Goal: Task Accomplishment & Management: Manage account settings

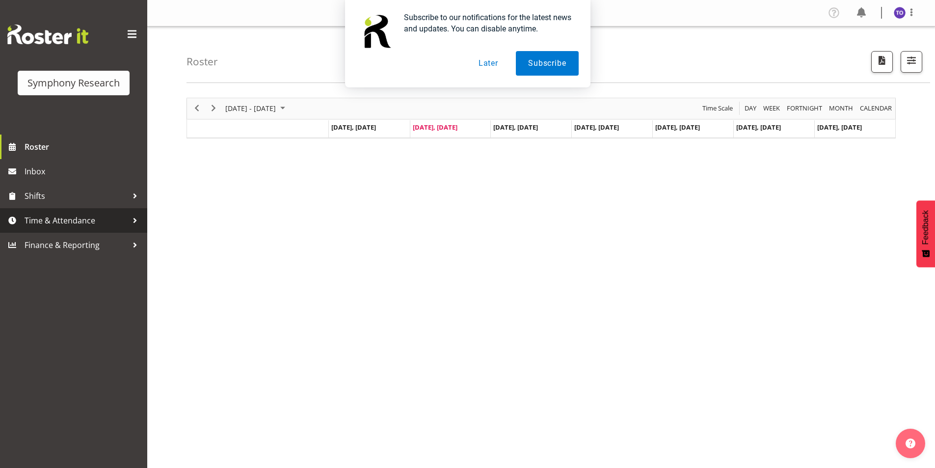
click at [74, 220] on span "Time & Attendance" at bounding box center [76, 220] width 103 height 15
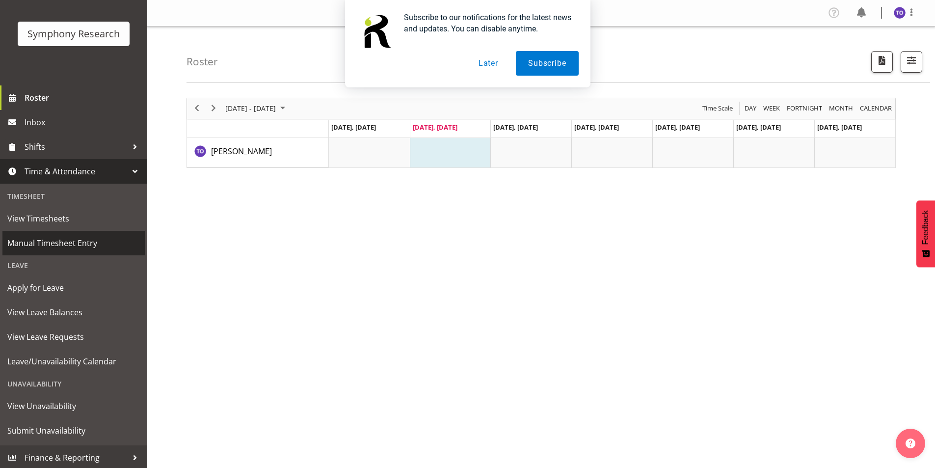
scroll to position [51, 0]
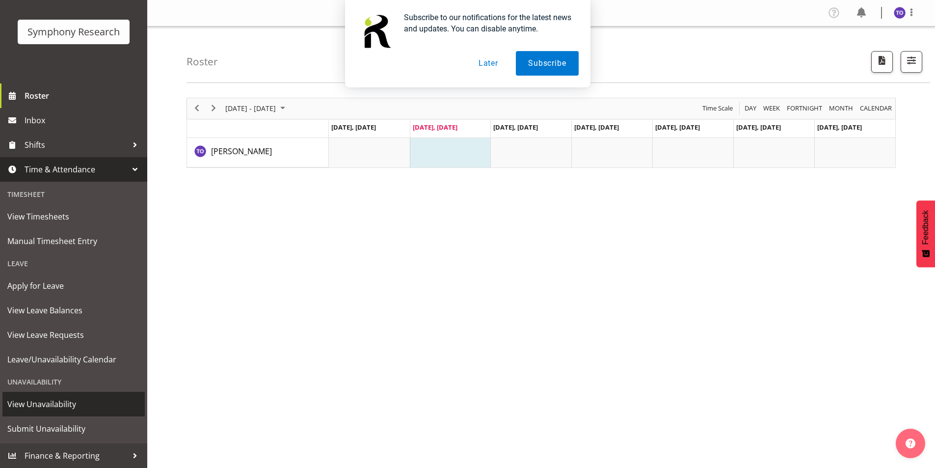
click at [58, 397] on span "View Unavailability" at bounding box center [73, 404] width 133 height 15
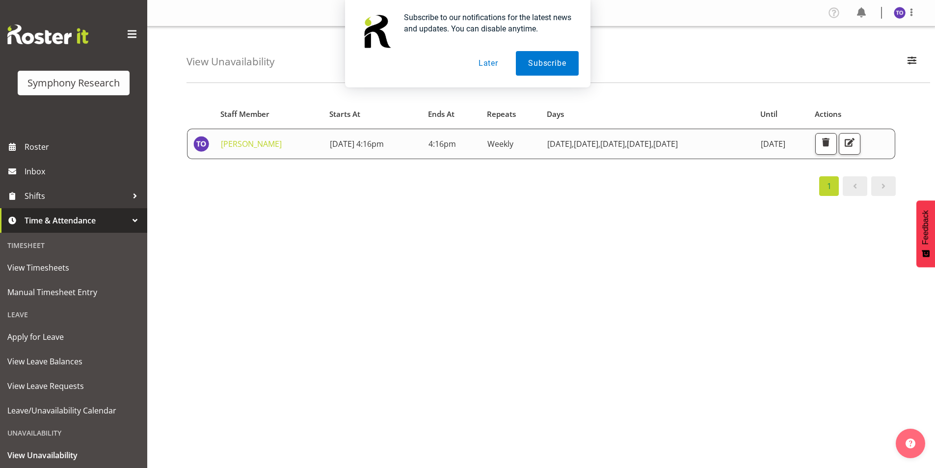
click at [486, 61] on button "Later" at bounding box center [488, 63] width 44 height 25
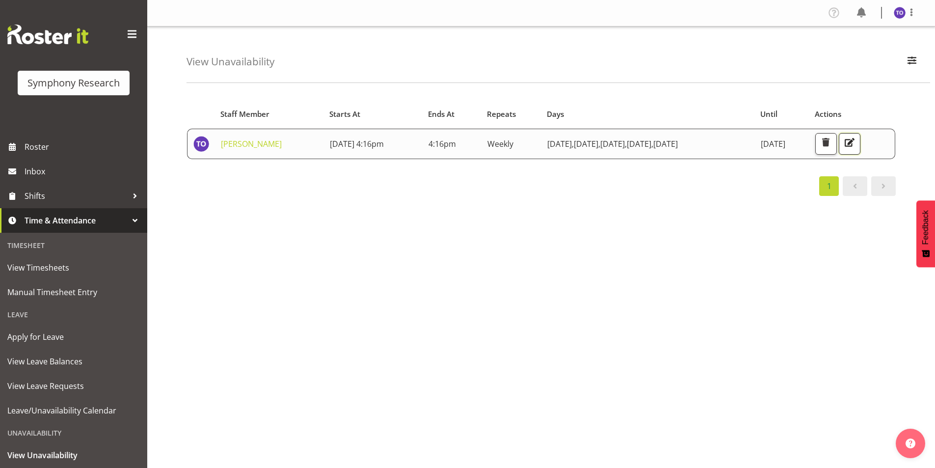
click at [856, 142] on span "button" at bounding box center [849, 142] width 13 height 13
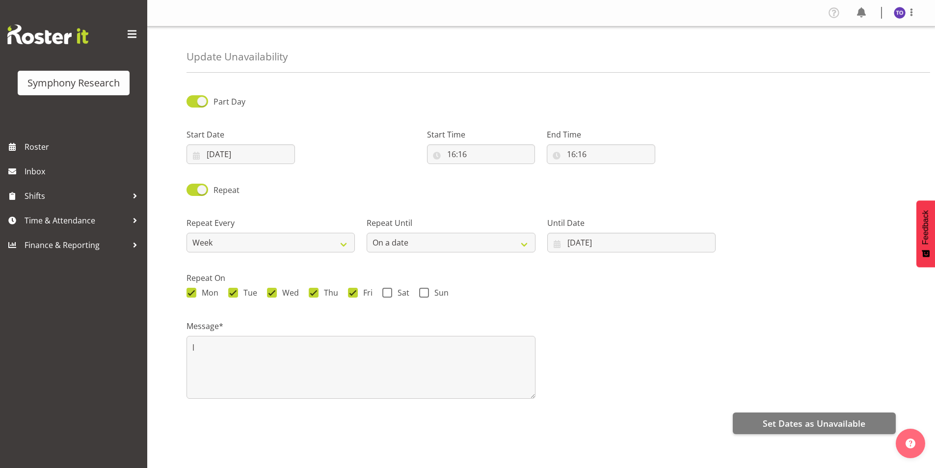
select select "date"
click at [480, 156] on input "16:16" at bounding box center [481, 154] width 108 height 20
click at [495, 180] on select "00 01 02 03 04 05 06 07 08 09 10 11 12 13 14 15 16 17 18 19 20 21 22 23" at bounding box center [494, 180] width 22 height 20
select select "0"
click at [483, 170] on select "00 01 02 03 04 05 06 07 08 09 10 11 12 13 14 15 16 17 18 19 20 21 22 23" at bounding box center [494, 180] width 22 height 20
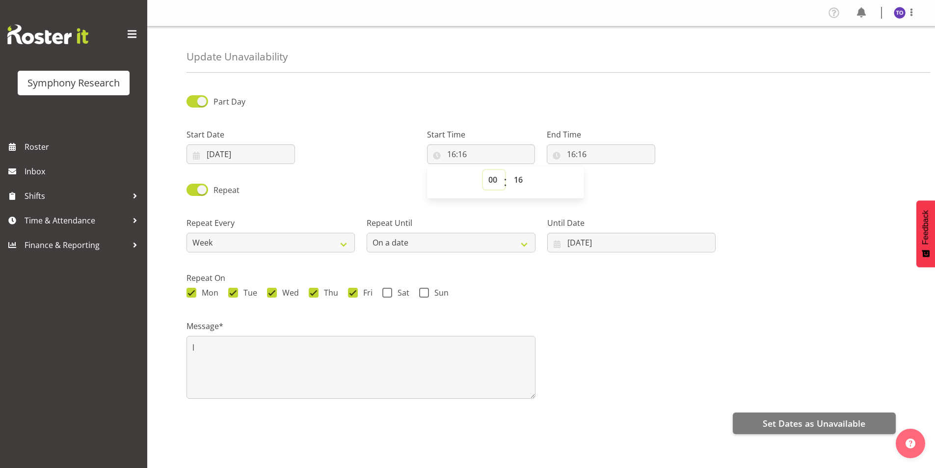
type input "00:16"
click at [521, 180] on select "00 01 02 03 04 05 06 07 08 09 10 11 12 13 14 15 16 17 18 19 20 21 22 23 24 25 2…" at bounding box center [520, 180] width 22 height 20
select select "0"
click at [509, 170] on select "00 01 02 03 04 05 06 07 08 09 10 11 12 13 14 15 16 17 18 19 20 21 22 23 24 25 2…" at bounding box center [520, 180] width 22 height 20
type input "00:00"
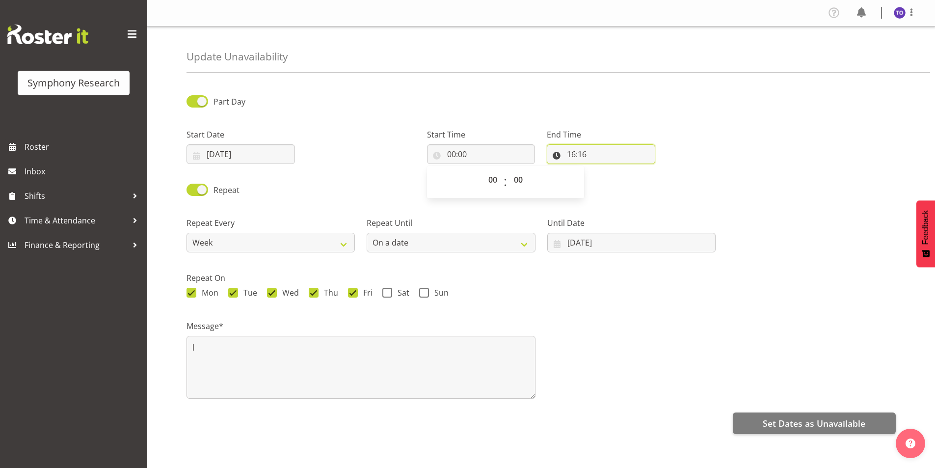
click at [583, 156] on input "16:16" at bounding box center [601, 154] width 108 height 20
click at [615, 181] on select "00 01 02 03 04 05 06 07 08 09 10 11 12 13 14 15 16 17 18 19 20 21 22 23" at bounding box center [614, 180] width 22 height 20
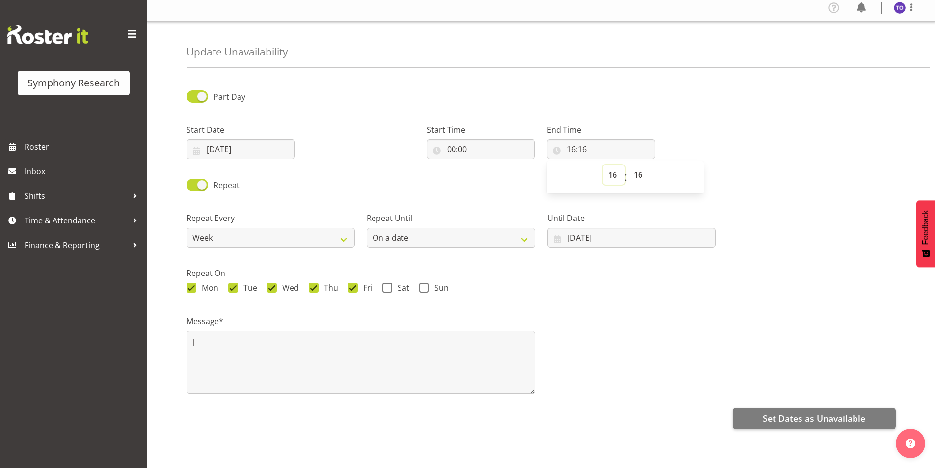
click at [620, 170] on select "00 01 02 03 04 05 06 07 08 09 10 11 12 13 14 15 16 17 18 19 20 21 22 23" at bounding box center [614, 175] width 22 height 20
select select "23"
click at [603, 165] on select "00 01 02 03 04 05 06 07 08 09 10 11 12 13 14 15 16 17 18 19 20 21 22 23" at bounding box center [614, 175] width 22 height 20
type input "23:16"
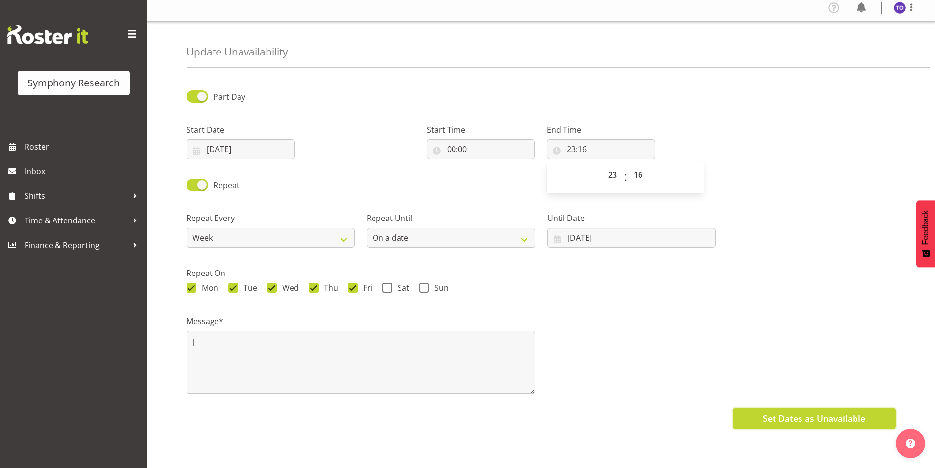
click at [751, 407] on button "Set Dates as Unavailable" at bounding box center [814, 418] width 163 height 22
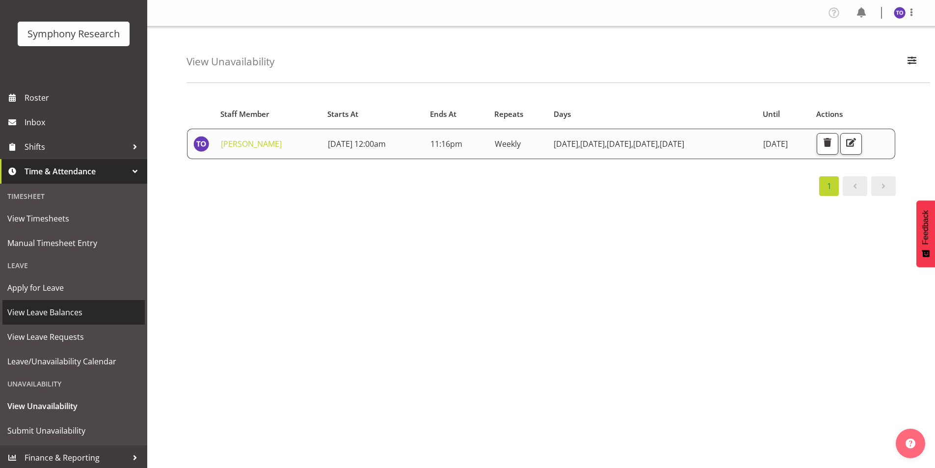
scroll to position [51, 0]
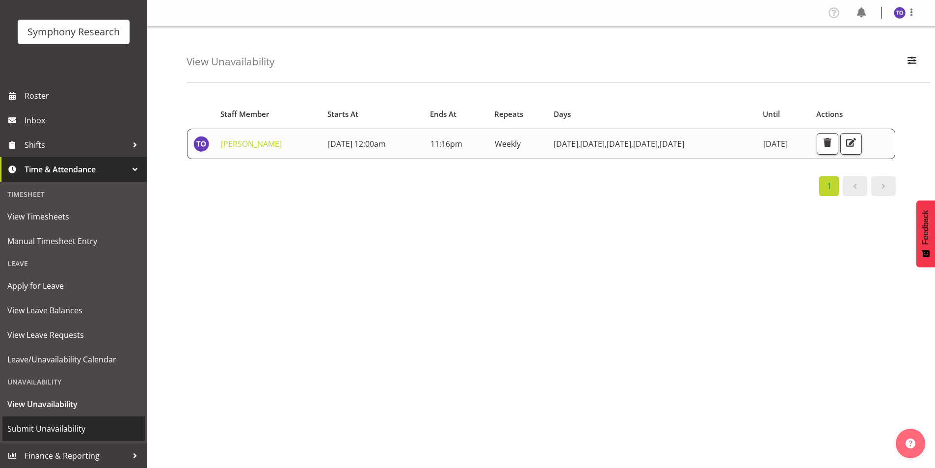
click at [68, 427] on span "Submit Unavailability" at bounding box center [73, 428] width 133 height 15
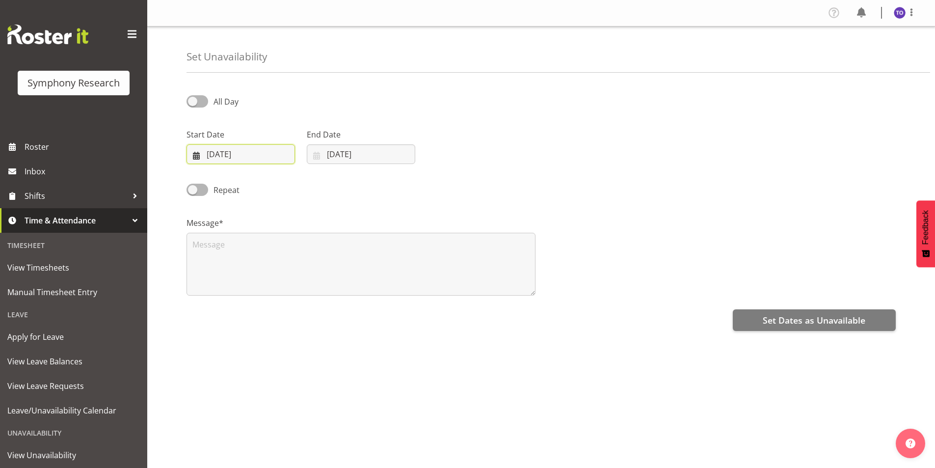
click at [232, 157] on input "30/09/2025" at bounding box center [241, 154] width 108 height 20
click at [326, 307] on span "4" at bounding box center [324, 306] width 4 height 9
click at [324, 306] on span "4" at bounding box center [324, 306] width 4 height 9
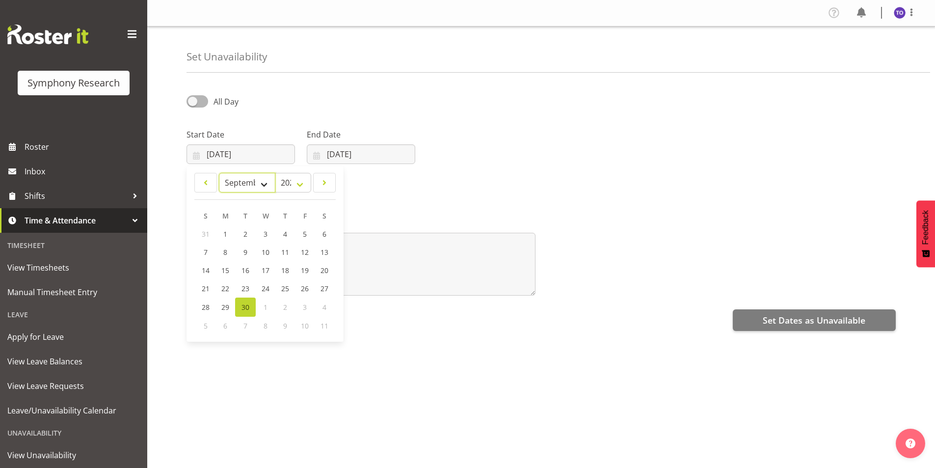
click at [266, 185] on select "January February March April May June July August September October November De…" at bounding box center [247, 183] width 56 height 20
select select "9"
click at [219, 173] on select "January February March April May June July August September October November De…" at bounding box center [247, 183] width 56 height 20
click at [320, 233] on link "4" at bounding box center [325, 234] width 20 height 19
type input "04/10/2025"
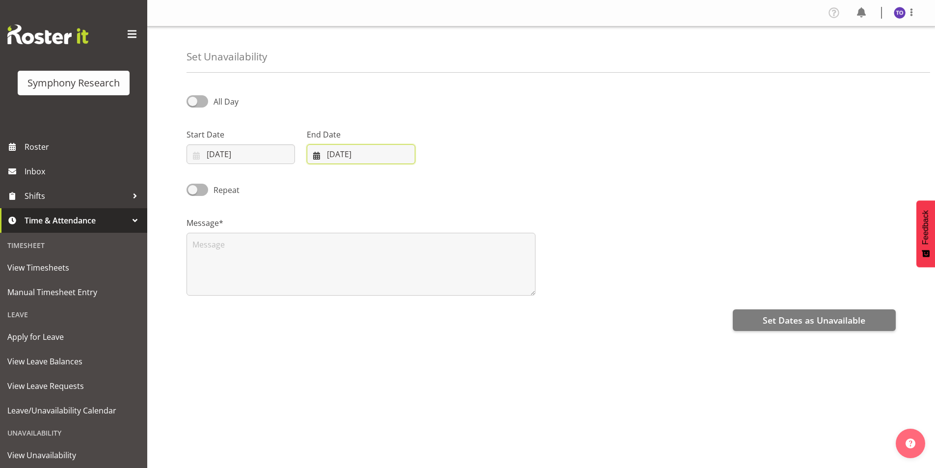
click at [335, 157] on input "30/09/2025" at bounding box center [361, 154] width 108 height 20
click at [378, 182] on select "January February March April May June July August September October November De…" at bounding box center [349, 183] width 67 height 20
select select "9"
click at [316, 173] on select "January February March April May June July August September October November De…" at bounding box center [349, 183] width 67 height 20
click at [331, 251] on link "5" at bounding box center [326, 253] width 20 height 18
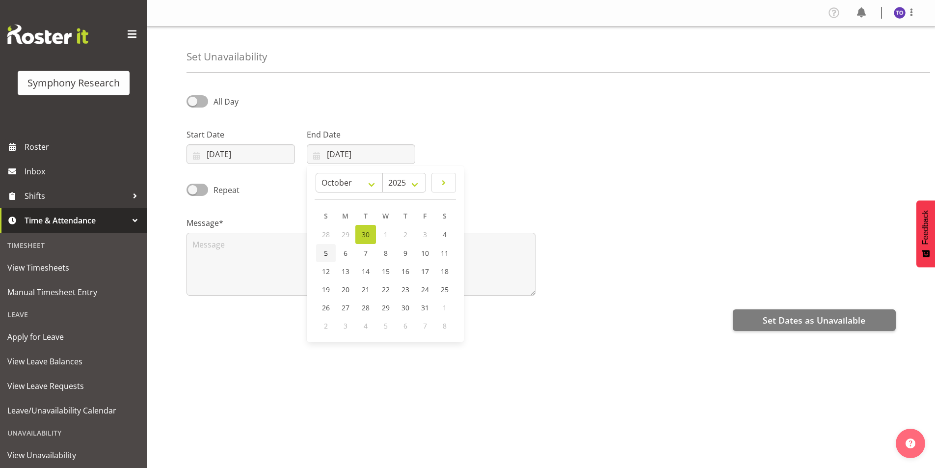
type input "05/10/2025"
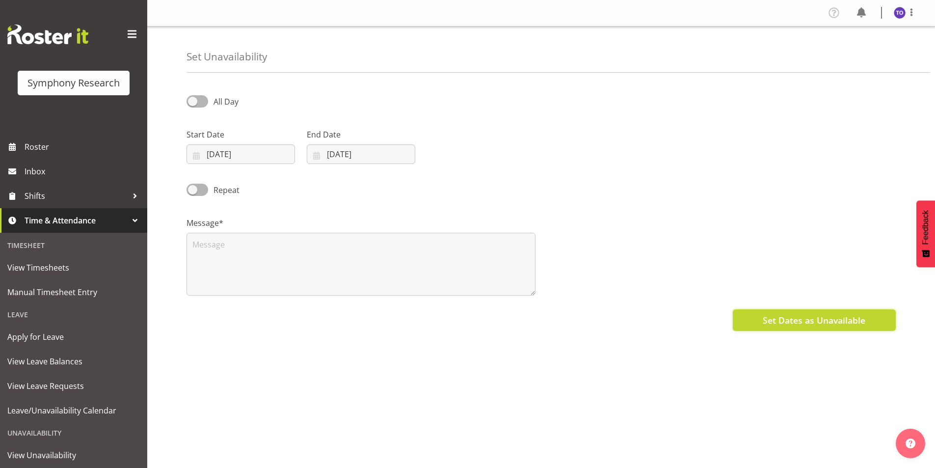
click at [755, 327] on button "Set Dates as Unavailable" at bounding box center [814, 320] width 163 height 22
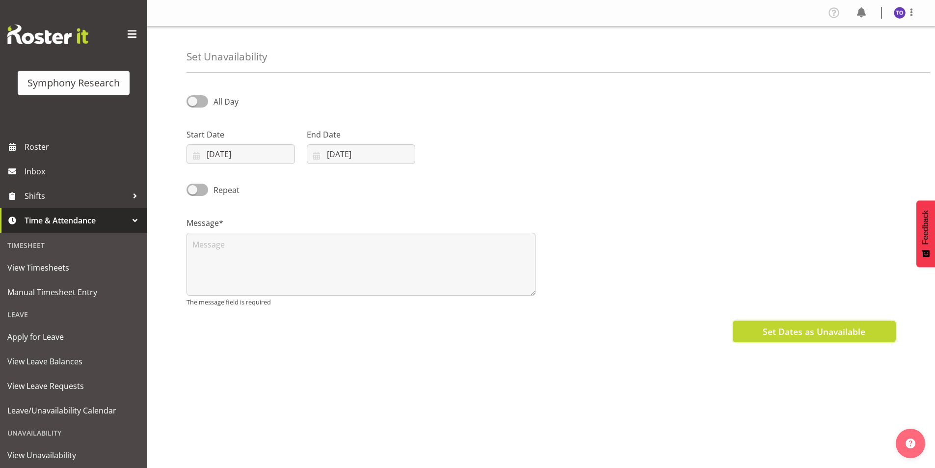
click at [752, 327] on button "Set Dates as Unavailable" at bounding box center [814, 332] width 163 height 22
click at [760, 322] on button "Set Dates as Unavailable" at bounding box center [814, 332] width 163 height 22
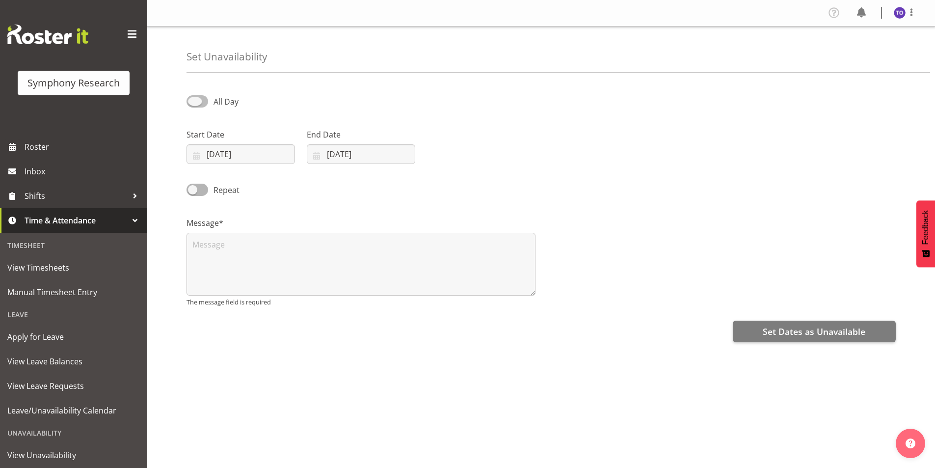
click at [205, 103] on span at bounding box center [198, 101] width 22 height 12
click at [193, 103] on input "All Day" at bounding box center [190, 101] width 6 height 6
checkbox input "true"
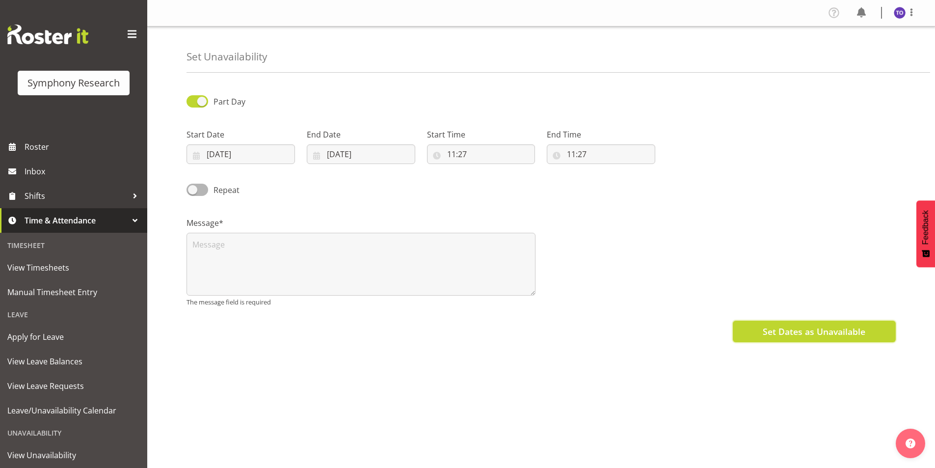
click at [778, 326] on span "Set Dates as Unavailable" at bounding box center [814, 331] width 103 height 13
click at [779, 325] on span "Set Dates as Unavailable" at bounding box center [814, 331] width 103 height 13
click at [814, 334] on span "Set Dates as Unavailable" at bounding box center [814, 331] width 103 height 13
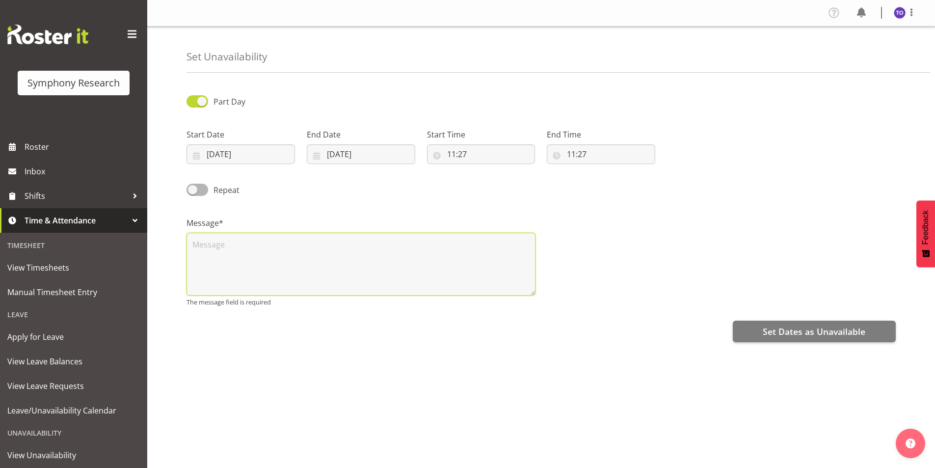
click at [248, 261] on textarea at bounding box center [361, 264] width 349 height 63
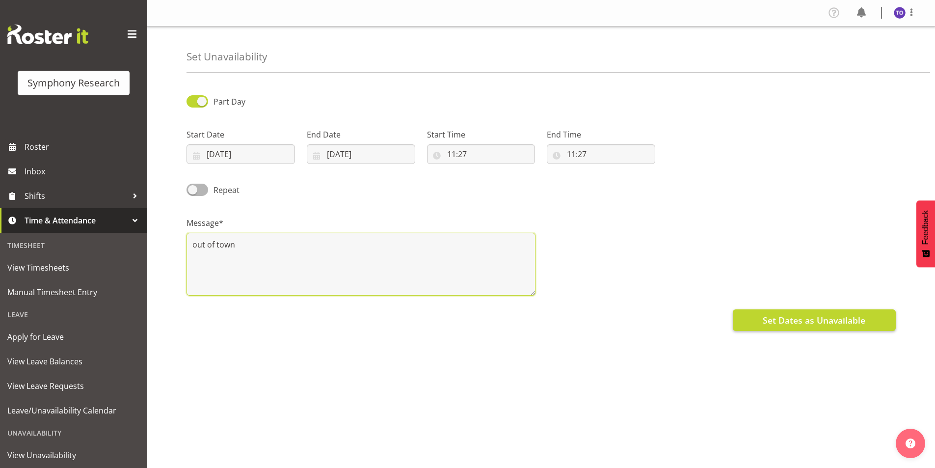
type textarea "out of town"
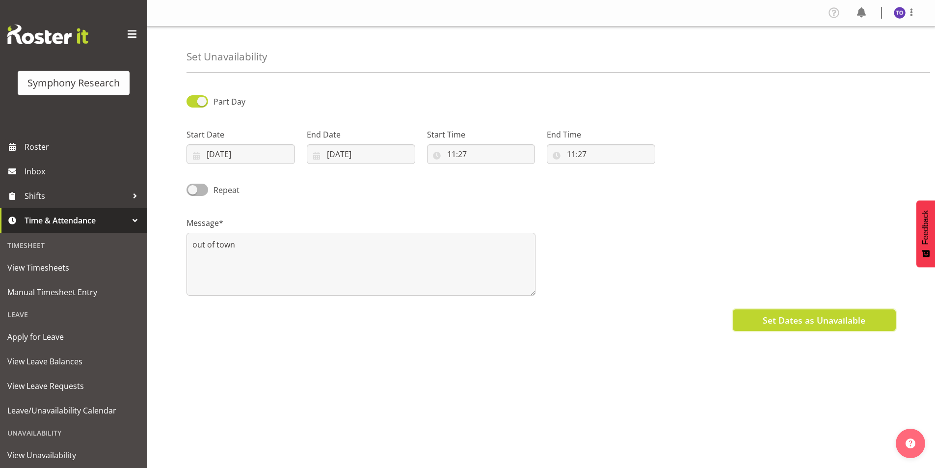
click at [757, 321] on button "Set Dates as Unavailable" at bounding box center [814, 320] width 163 height 22
